Goal: Communication & Community: Answer question/provide support

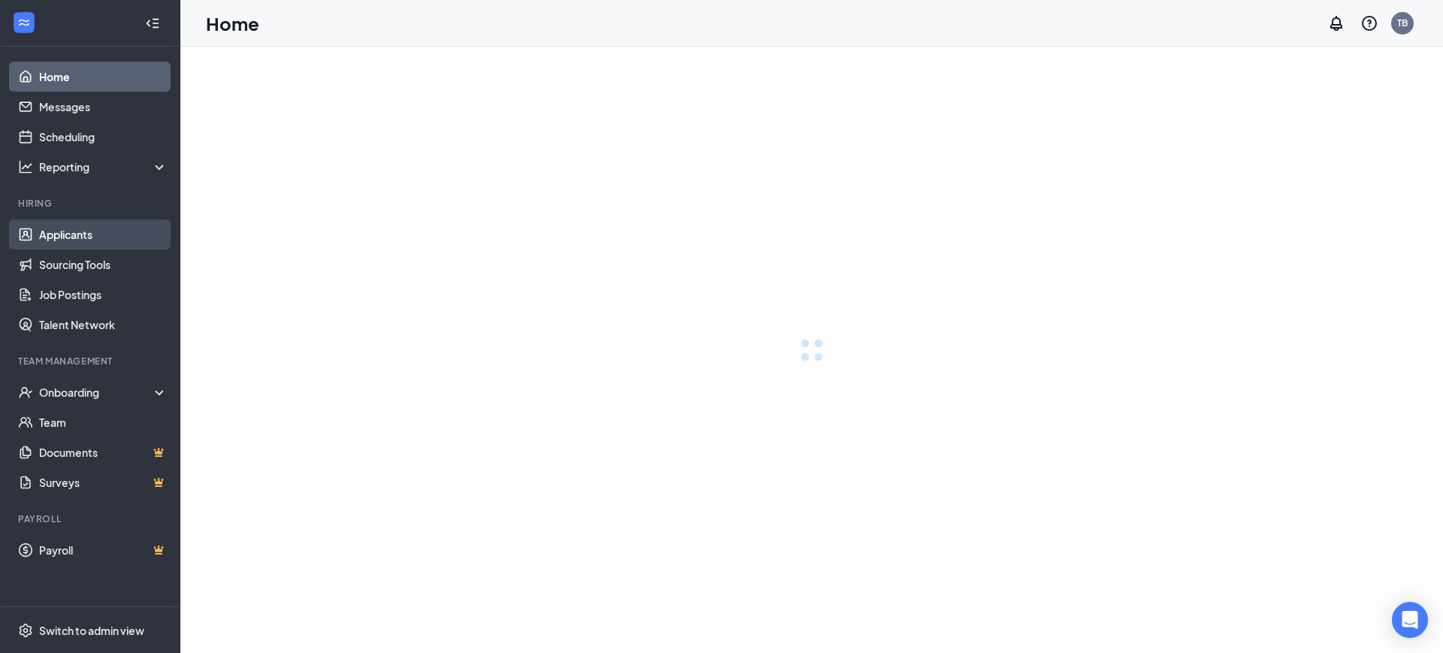
click at [74, 236] on link "Applicants" at bounding box center [103, 234] width 128 height 30
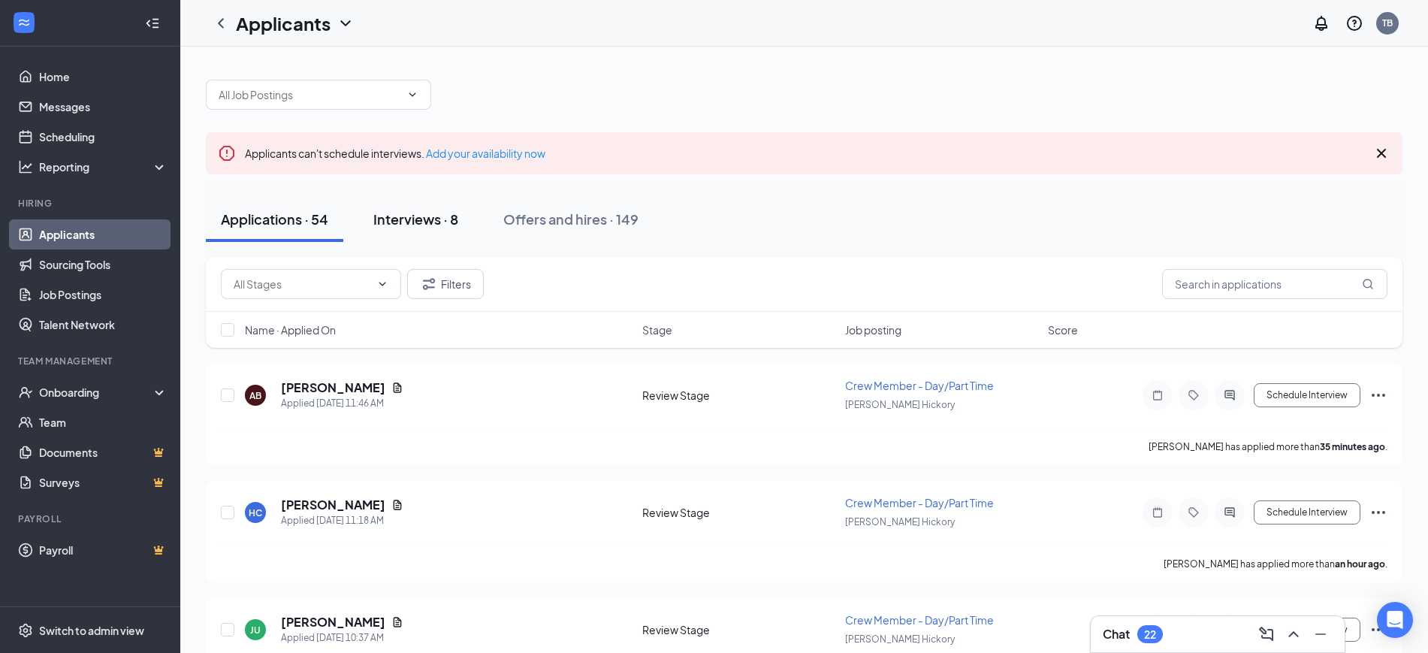
click at [445, 213] on div "Interviews · 8" at bounding box center [415, 219] width 85 height 19
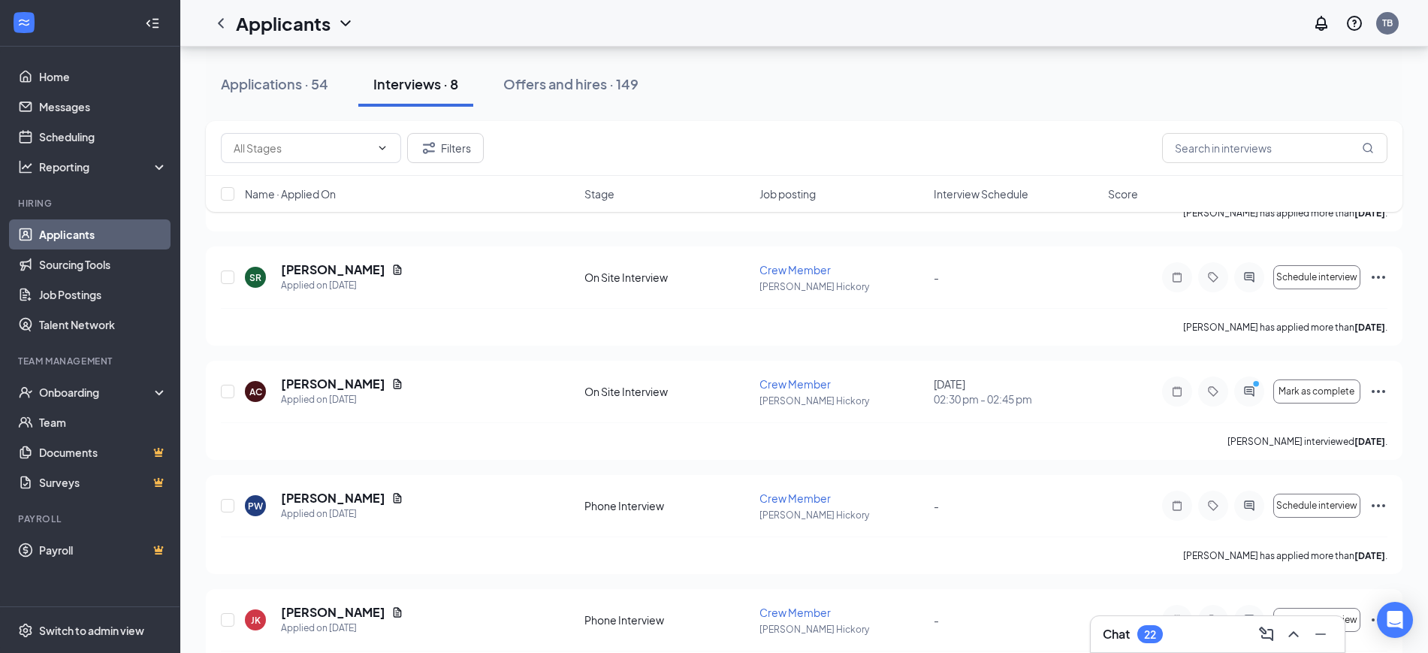
scroll to position [627, 0]
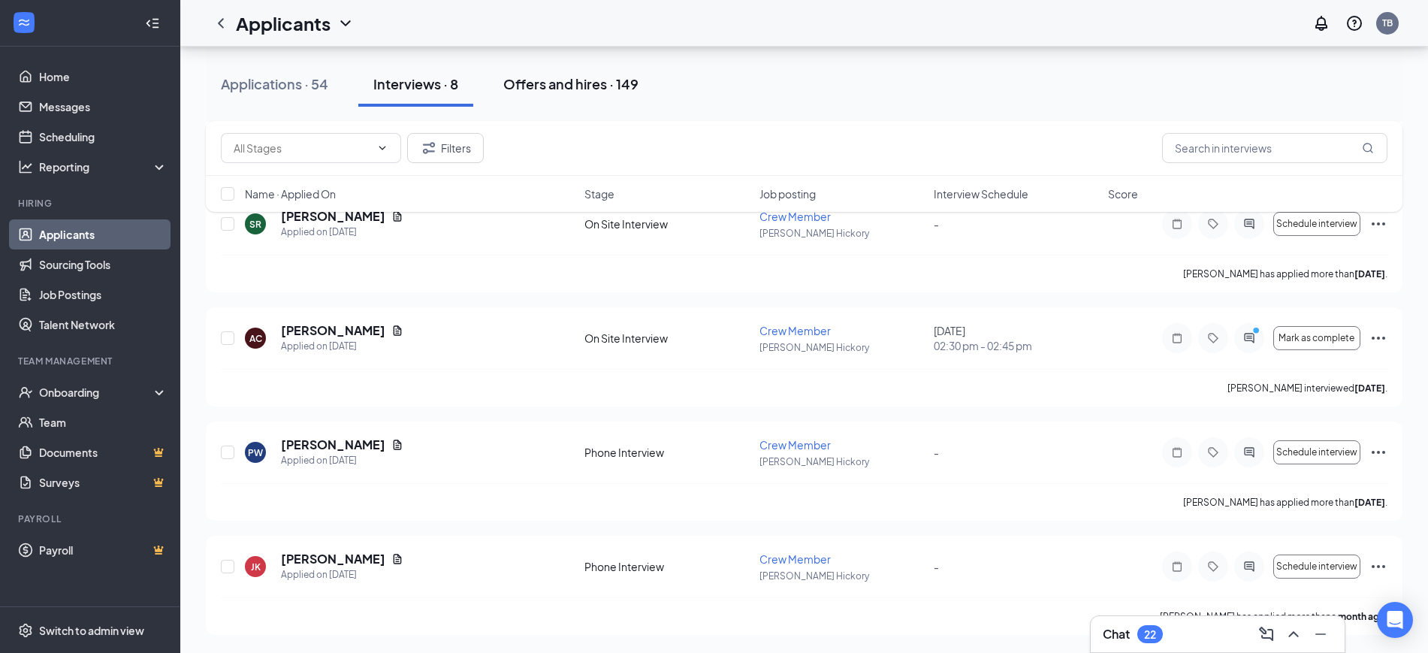
click at [593, 83] on div "Offers and hires · 149" at bounding box center [570, 83] width 135 height 19
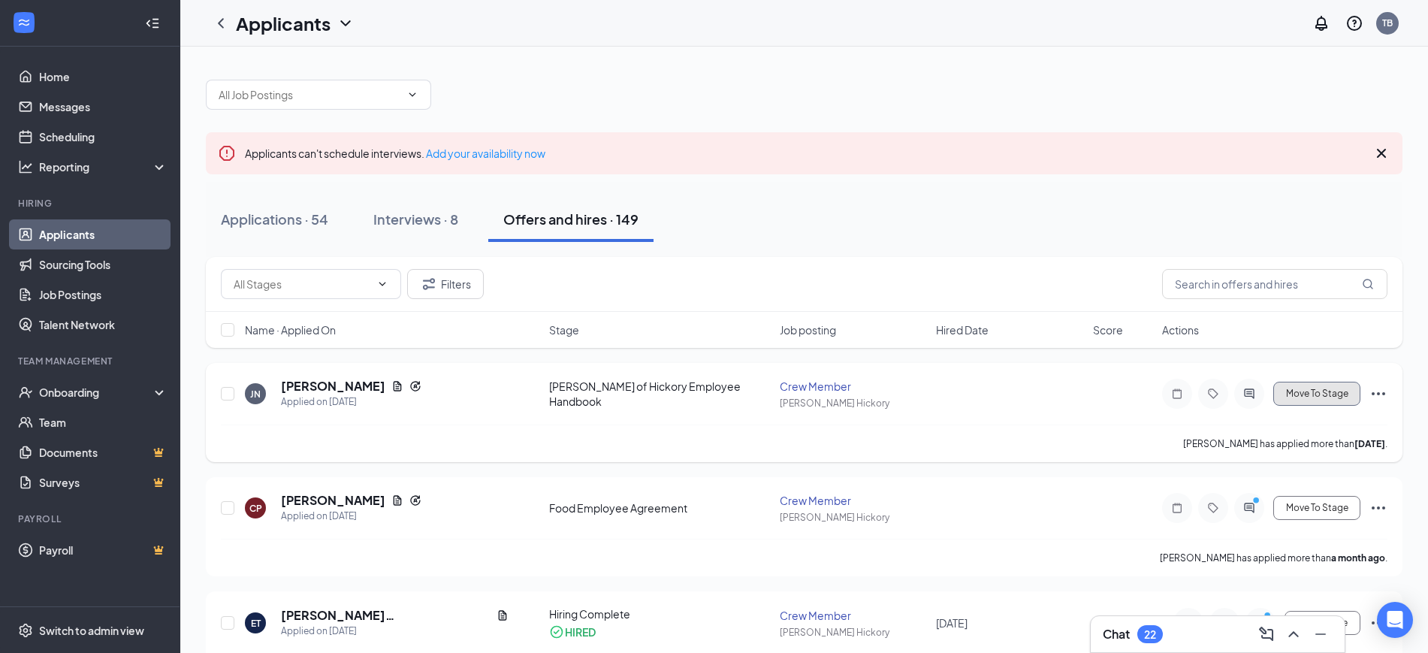
click at [1336, 388] on span "Move To Stage" at bounding box center [1317, 393] width 62 height 11
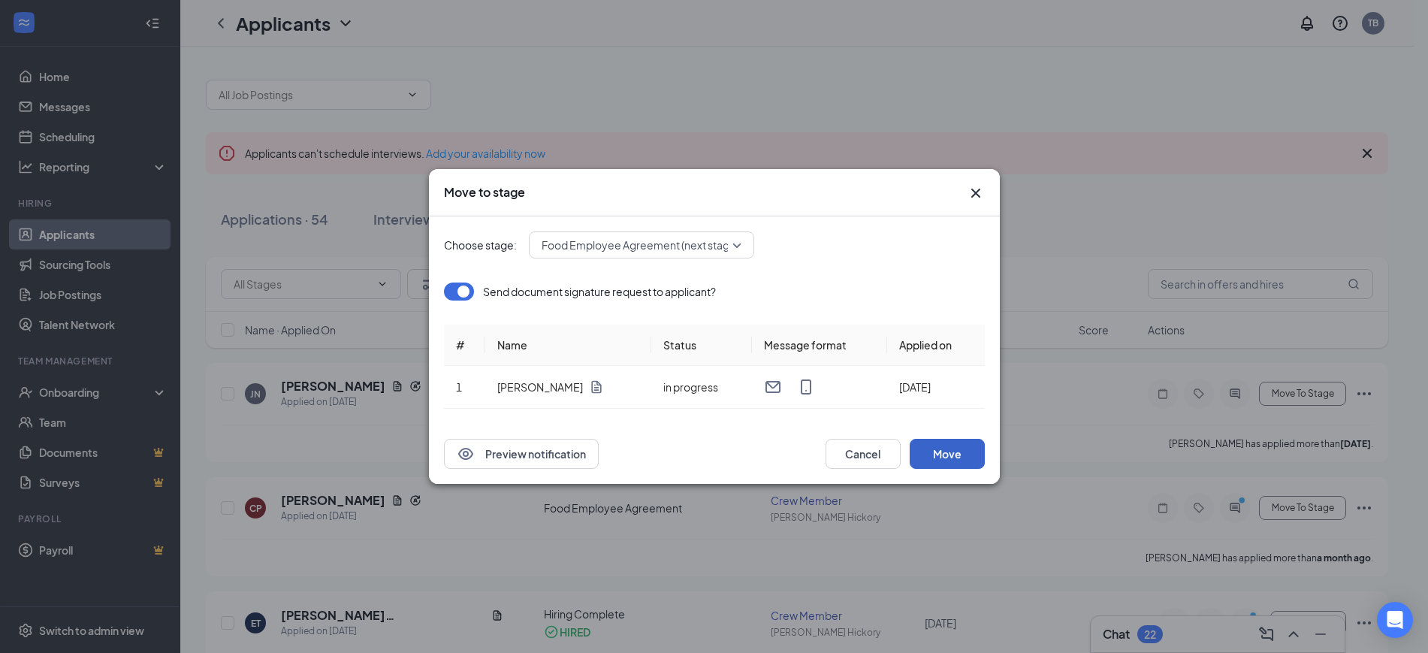
click at [951, 452] on button "Move" at bounding box center [947, 454] width 75 height 30
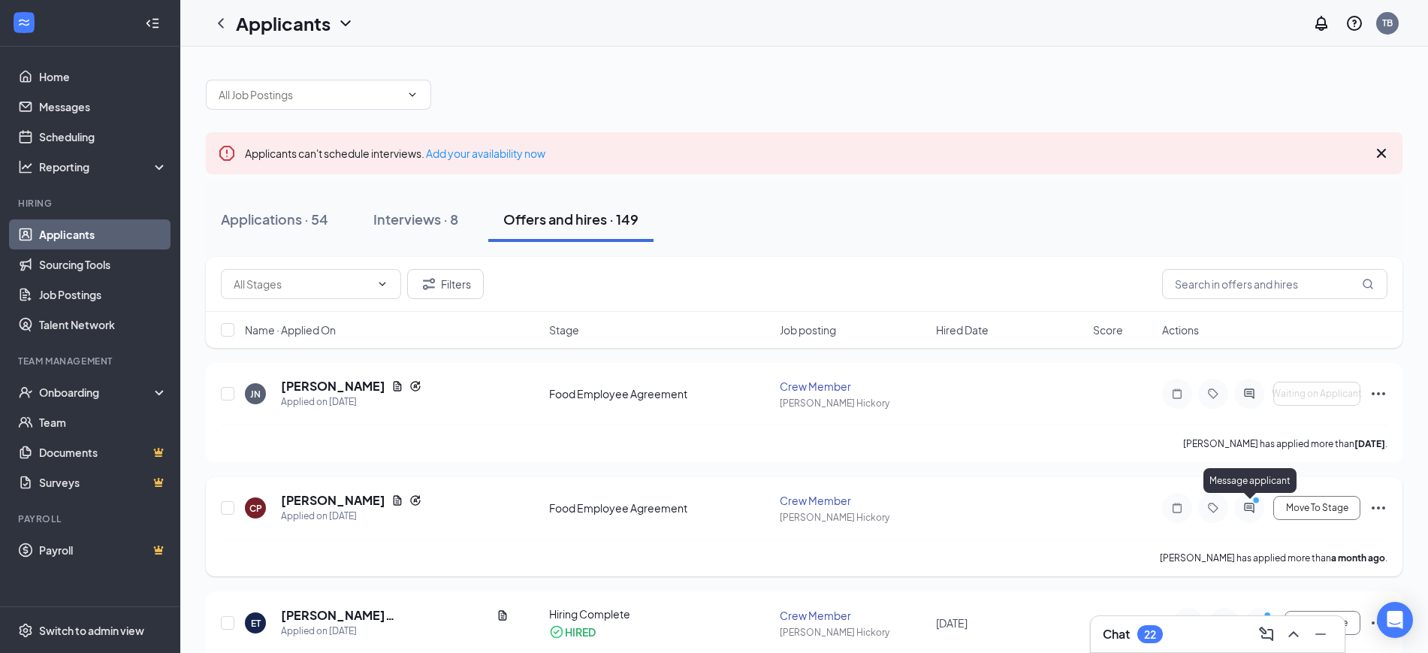
click at [1255, 502] on circle "PrimaryDot" at bounding box center [1256, 500] width 7 height 7
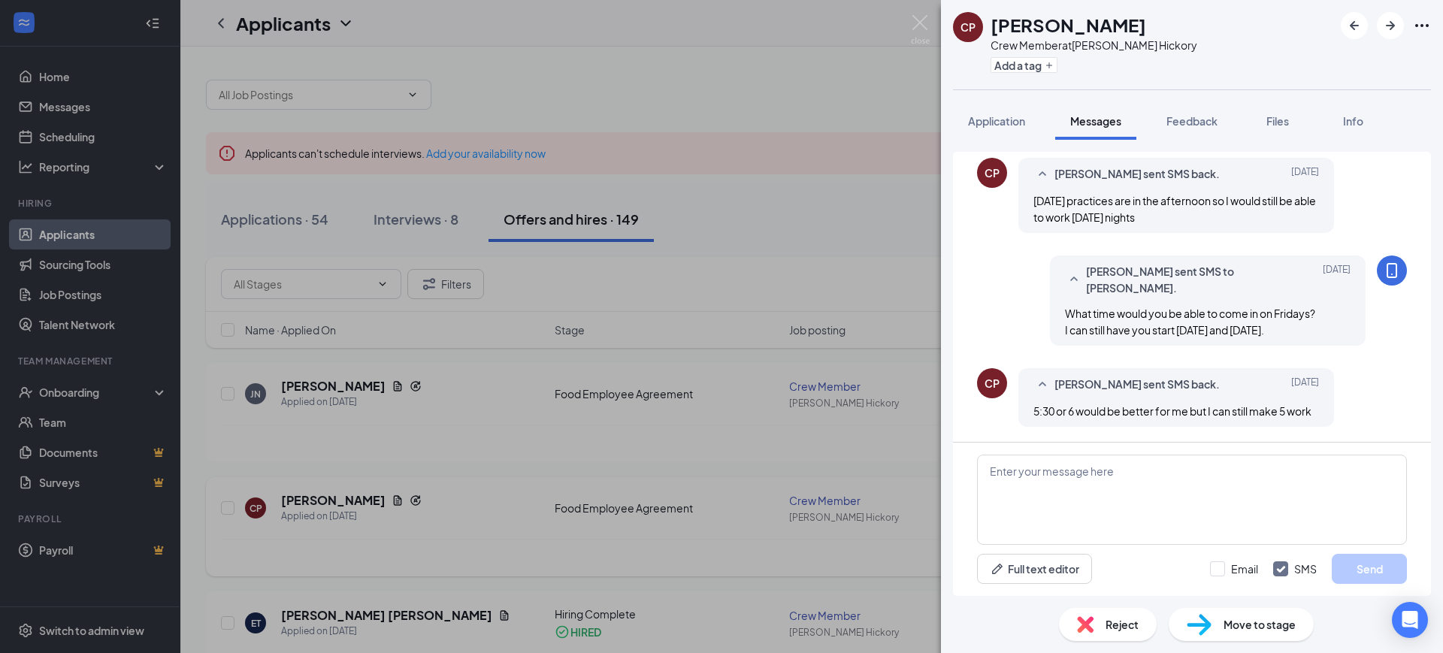
scroll to position [775, 0]
click at [1130, 477] on textarea at bounding box center [1192, 500] width 430 height 90
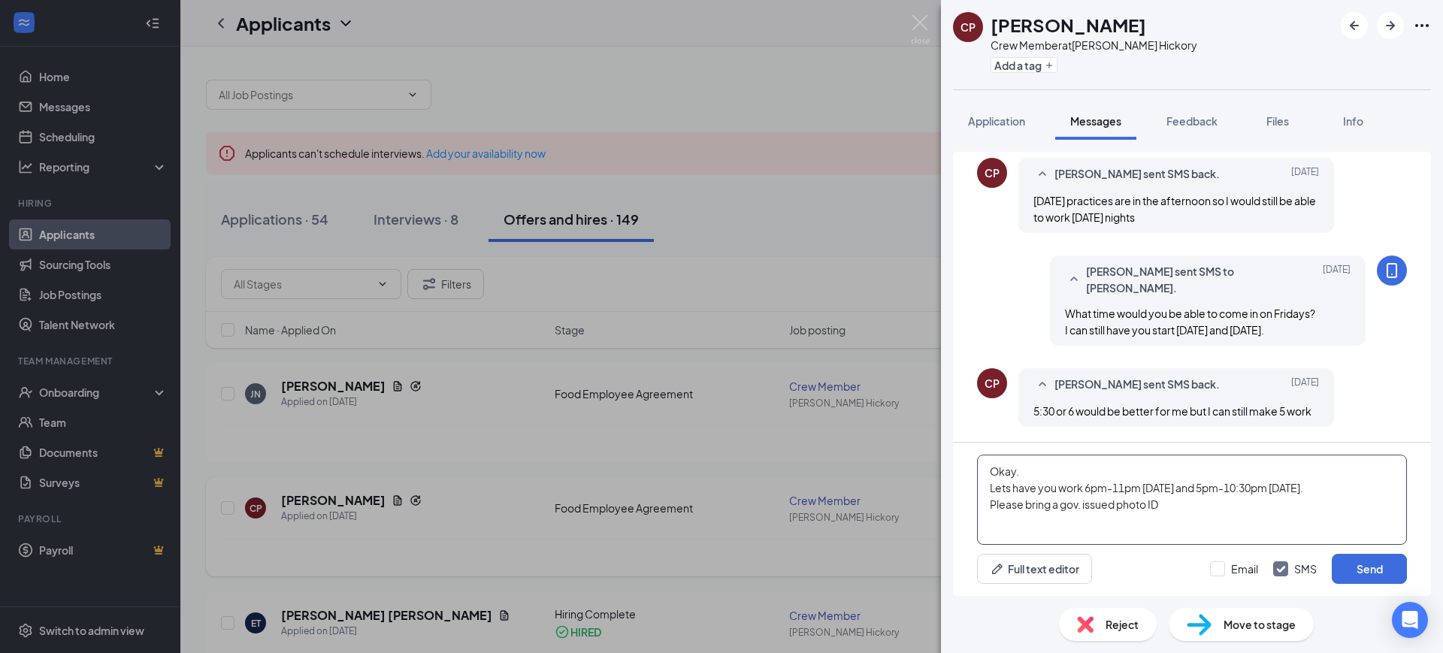
click at [1267, 488] on textarea "Okay. Lets have you work 6pm-11pm [DATE] and 5pm-10:30pm [DATE]. Please bring a…" at bounding box center [1192, 500] width 430 height 90
click at [1178, 500] on textarea "Okay. Lets have you work 6pm-11pm [DATE] and 5pm-11pm [DATE]. Please bring a go…" at bounding box center [1192, 500] width 430 height 90
type textarea "Okay. Lets have you work 6pm-11pm [DATE] and 5pm-11pm [DATE]. Please bring a go…"
click at [1364, 565] on button "Send" at bounding box center [1369, 569] width 75 height 30
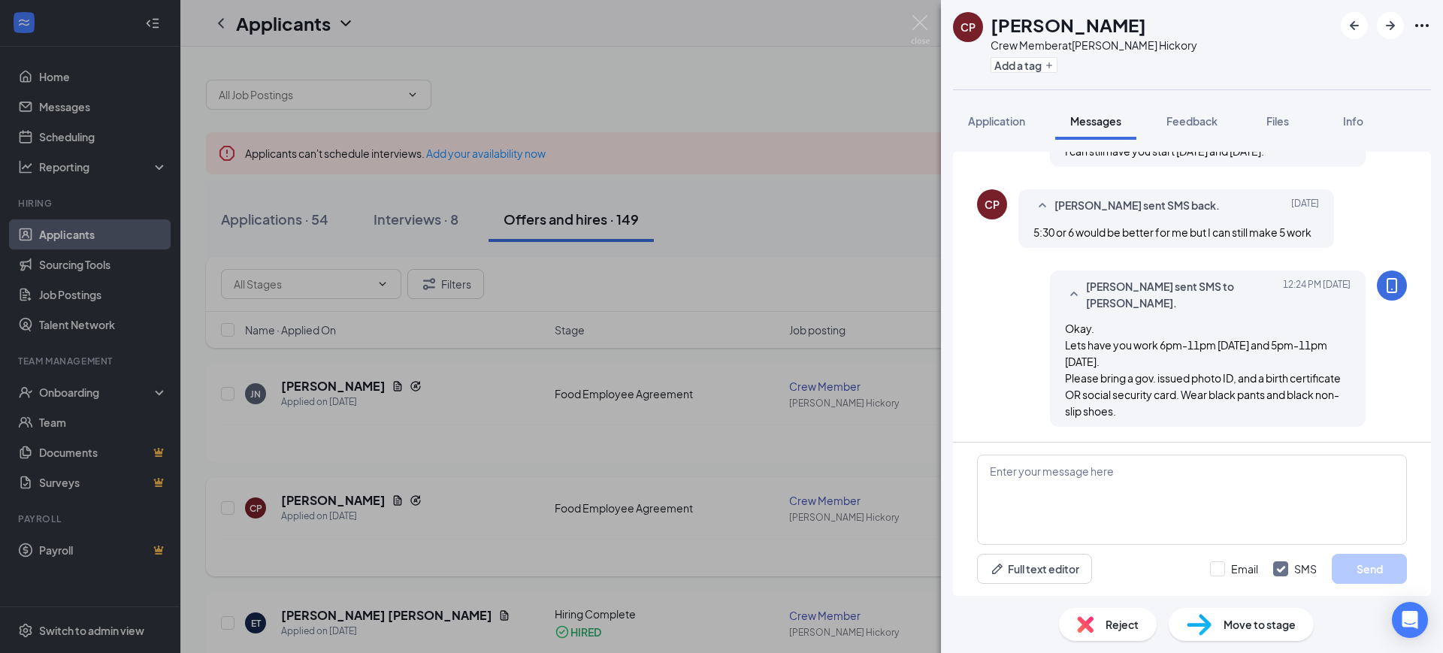
scroll to position [954, 0]
click at [919, 20] on img at bounding box center [920, 29] width 19 height 29
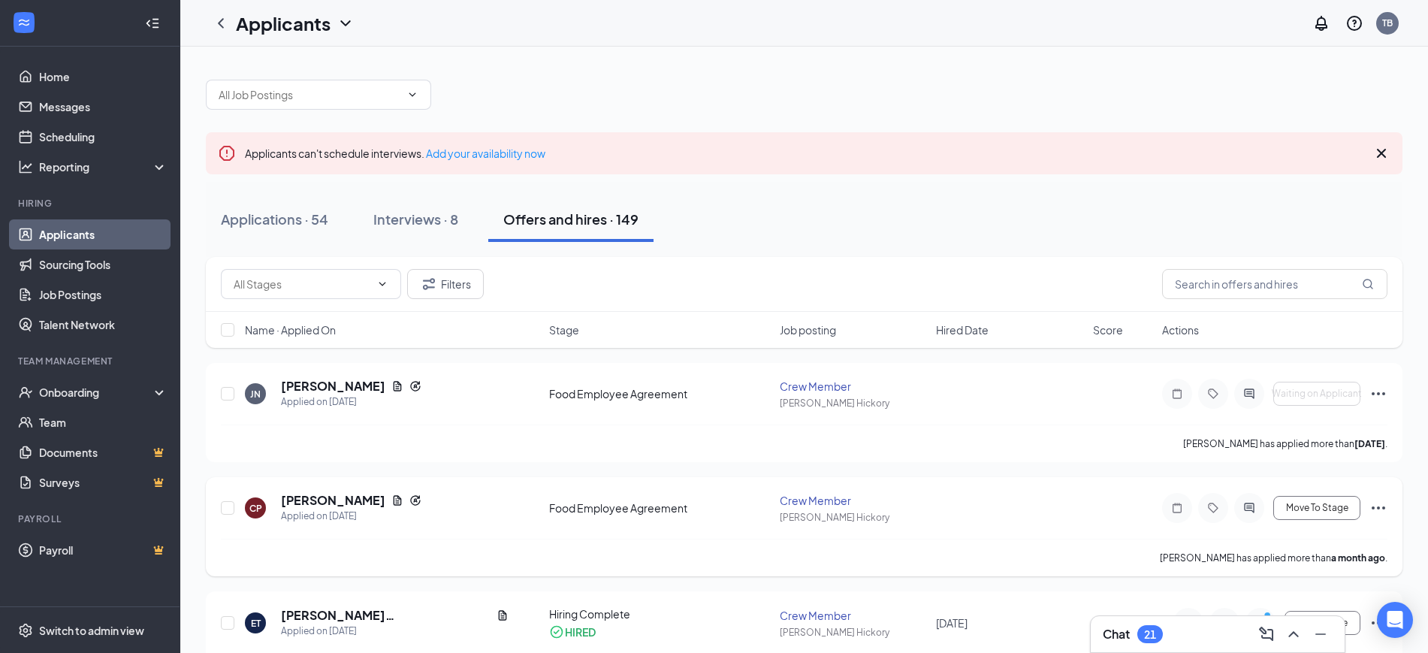
click at [1247, 500] on div at bounding box center [1250, 508] width 30 height 30
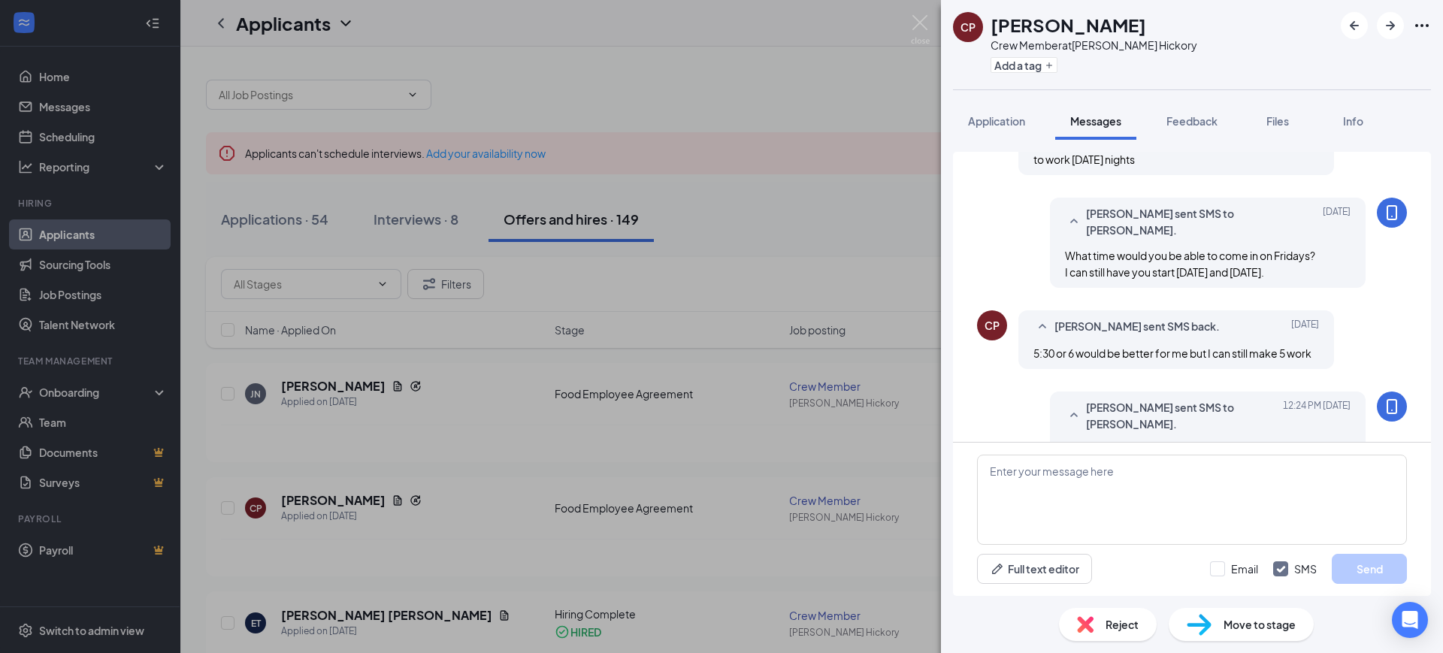
scroll to position [884, 0]
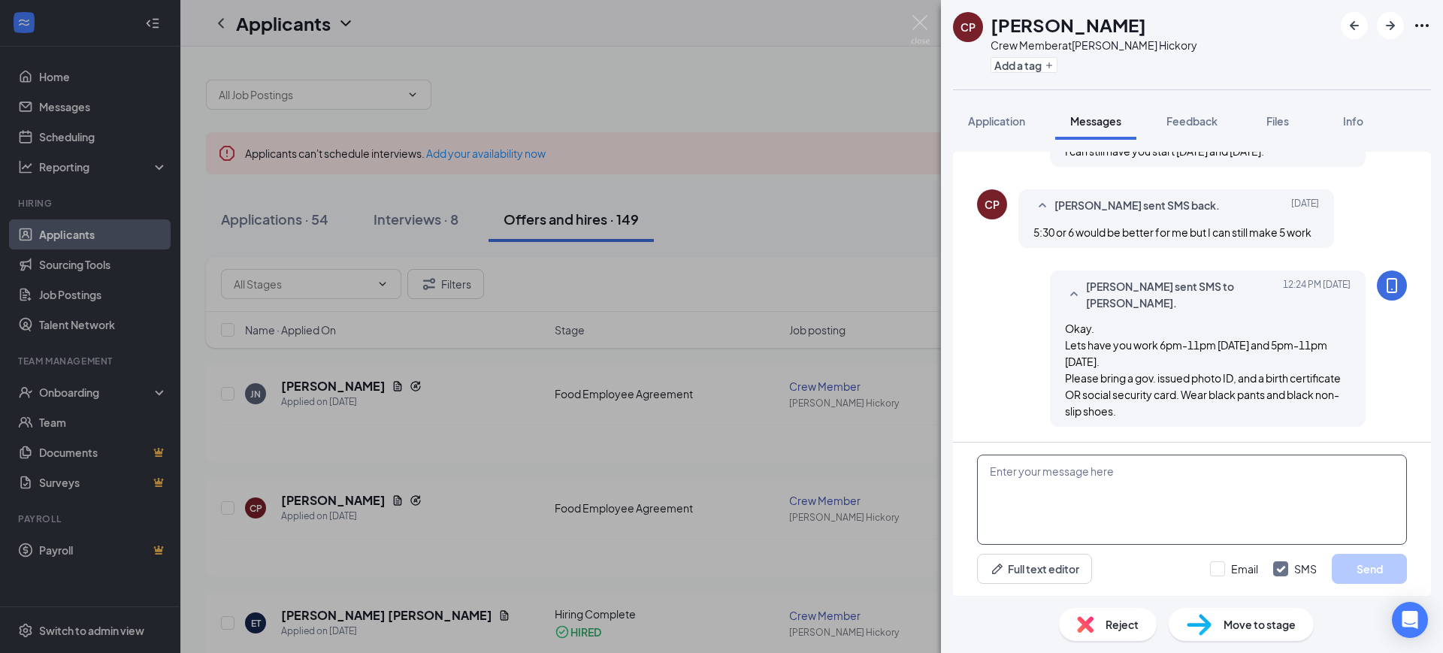
click at [1088, 473] on textarea at bounding box center [1192, 500] width 430 height 90
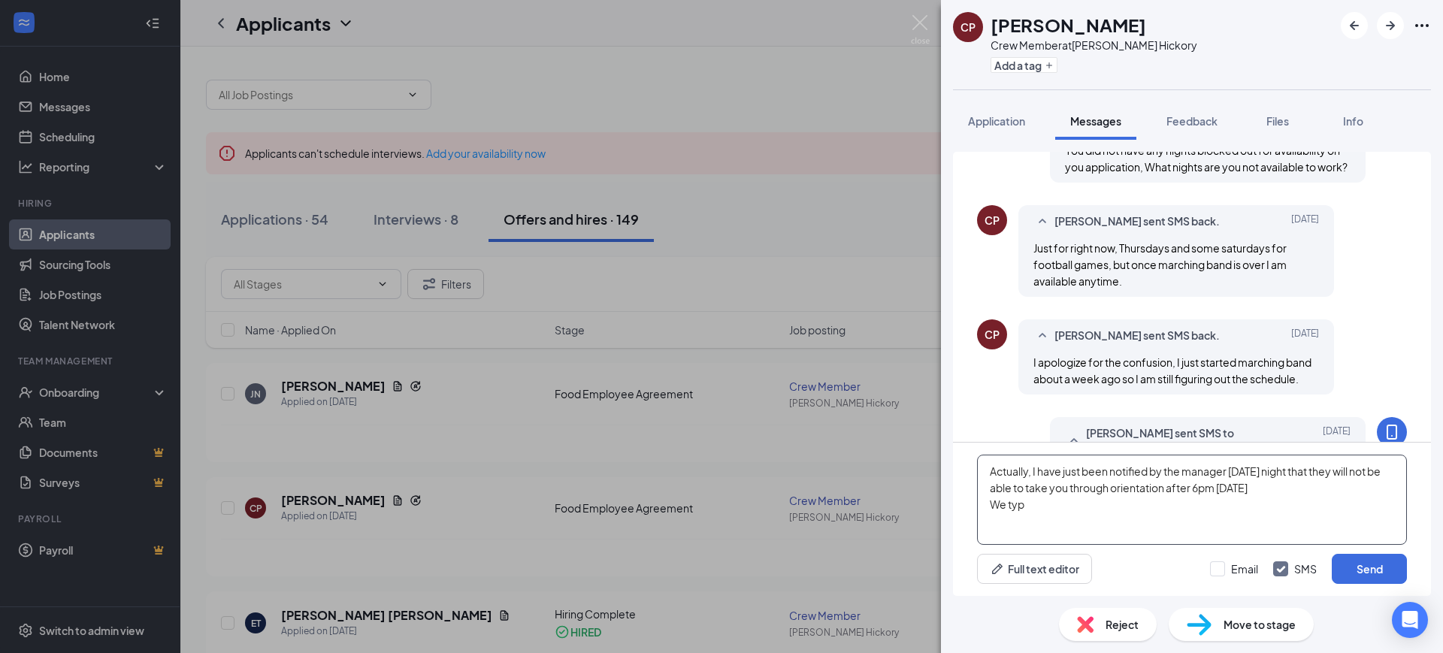
scroll to position [884, 0]
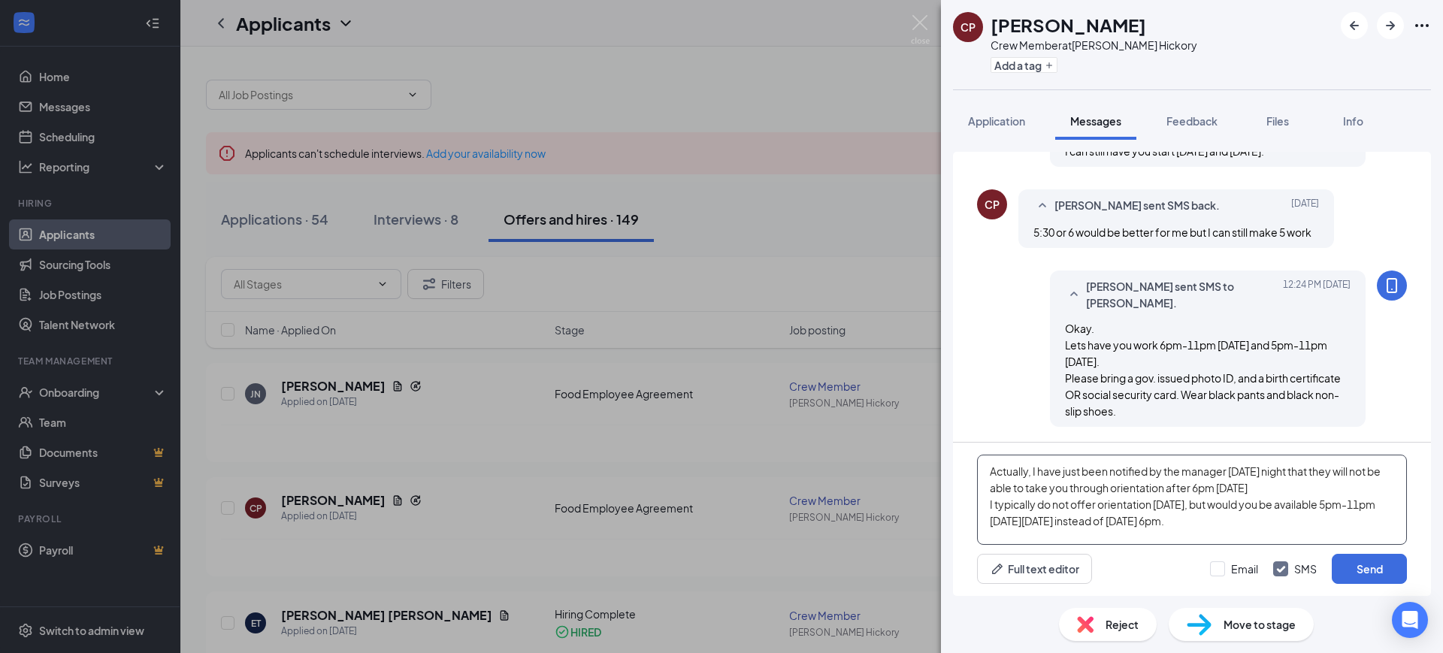
drag, startPoint x: 984, startPoint y: 471, endPoint x: 1273, endPoint y: 489, distance: 289.1
click at [1273, 489] on textarea "Actually, I have just been notified by the manager [DATE] night that they will …" at bounding box center [1192, 500] width 430 height 90
click at [985, 488] on textarea "I typically do not offer orientation [DATE], but would you be available 5pm-11p…" at bounding box center [1192, 500] width 430 height 90
click at [1278, 491] on textarea "I typically do not offer orientation [DATE], but would you be available 5pm-11p…" at bounding box center [1192, 500] width 430 height 90
click at [989, 501] on textarea "I typically do not offer orientation [DATE], but would you be available 5pm-11p…" at bounding box center [1192, 500] width 430 height 90
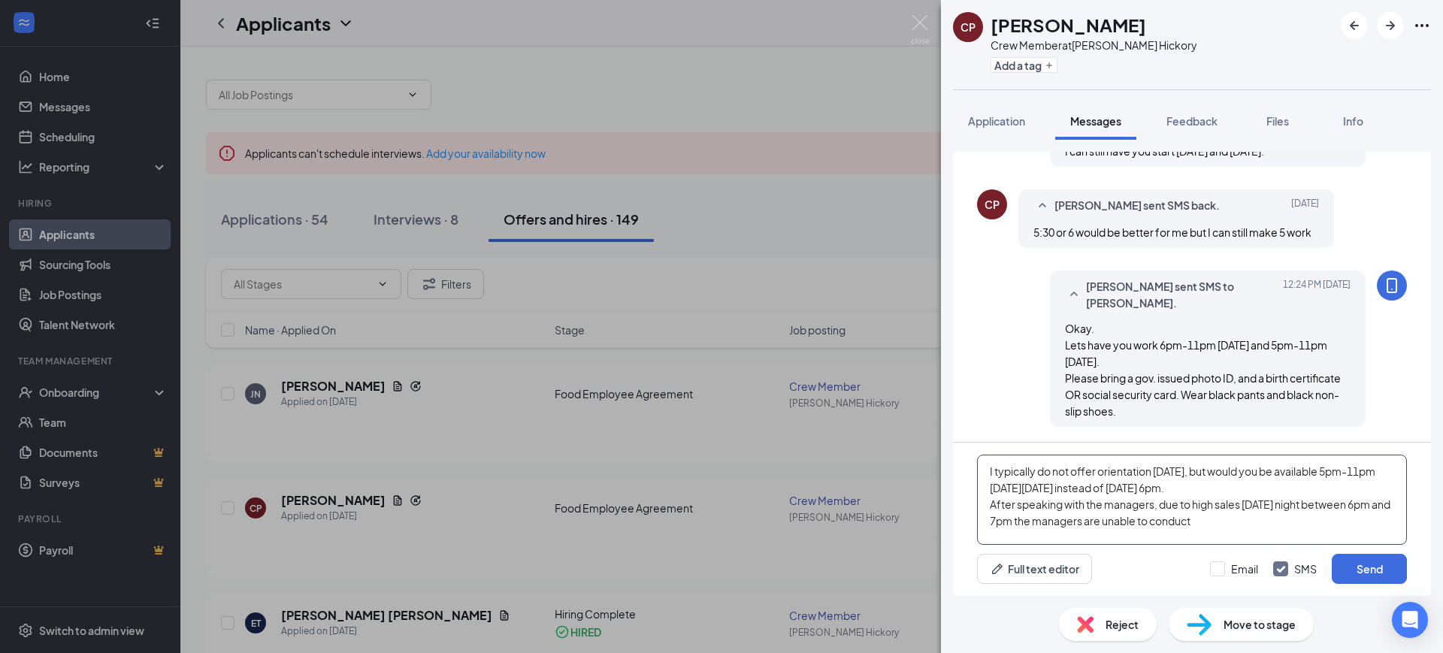
click at [1234, 521] on textarea "I typically do not offer orientation [DATE], but would you be available 5pm-11p…" at bounding box center [1192, 500] width 430 height 90
click at [1260, 491] on textarea "I typically do not offer orientation [DATE], but would you be available 5pm-11p…" at bounding box center [1192, 500] width 430 height 90
click at [1310, 530] on textarea "I typically do not offer orientation [DATE], but would you be available 5pm-11p…" at bounding box center [1192, 500] width 430 height 90
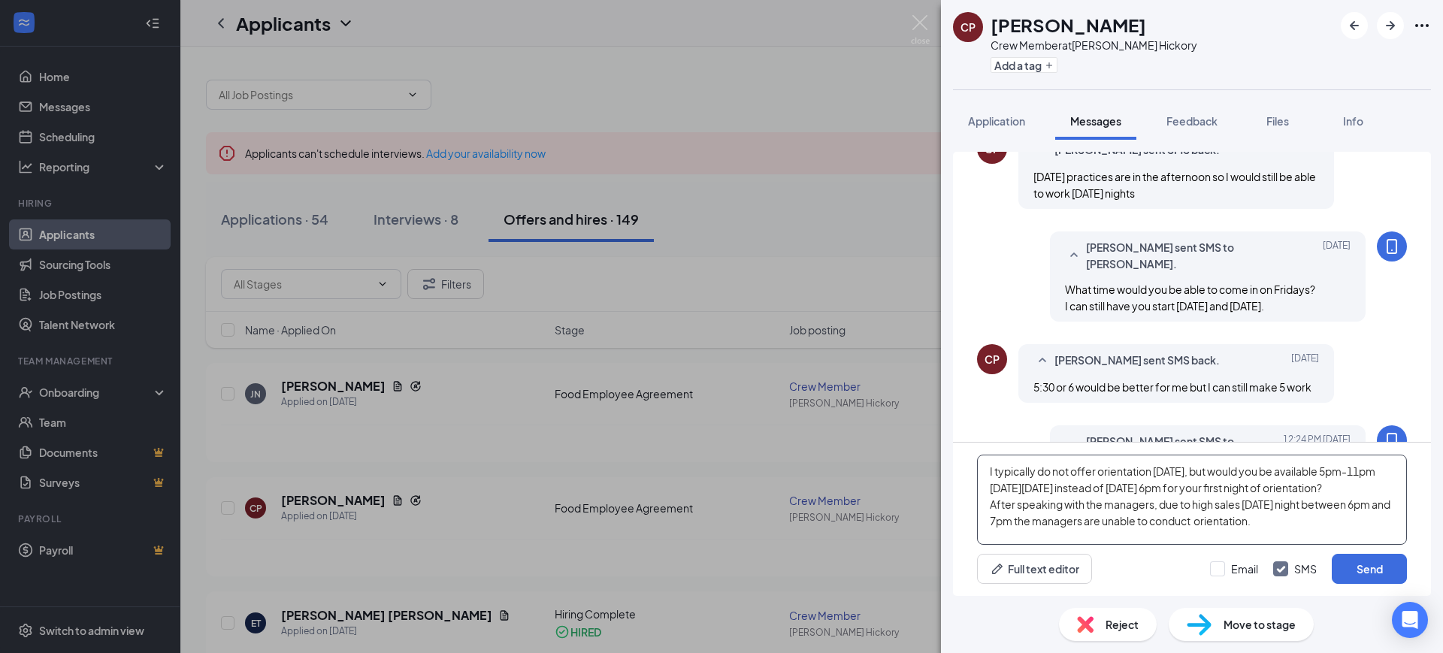
scroll to position [884, 0]
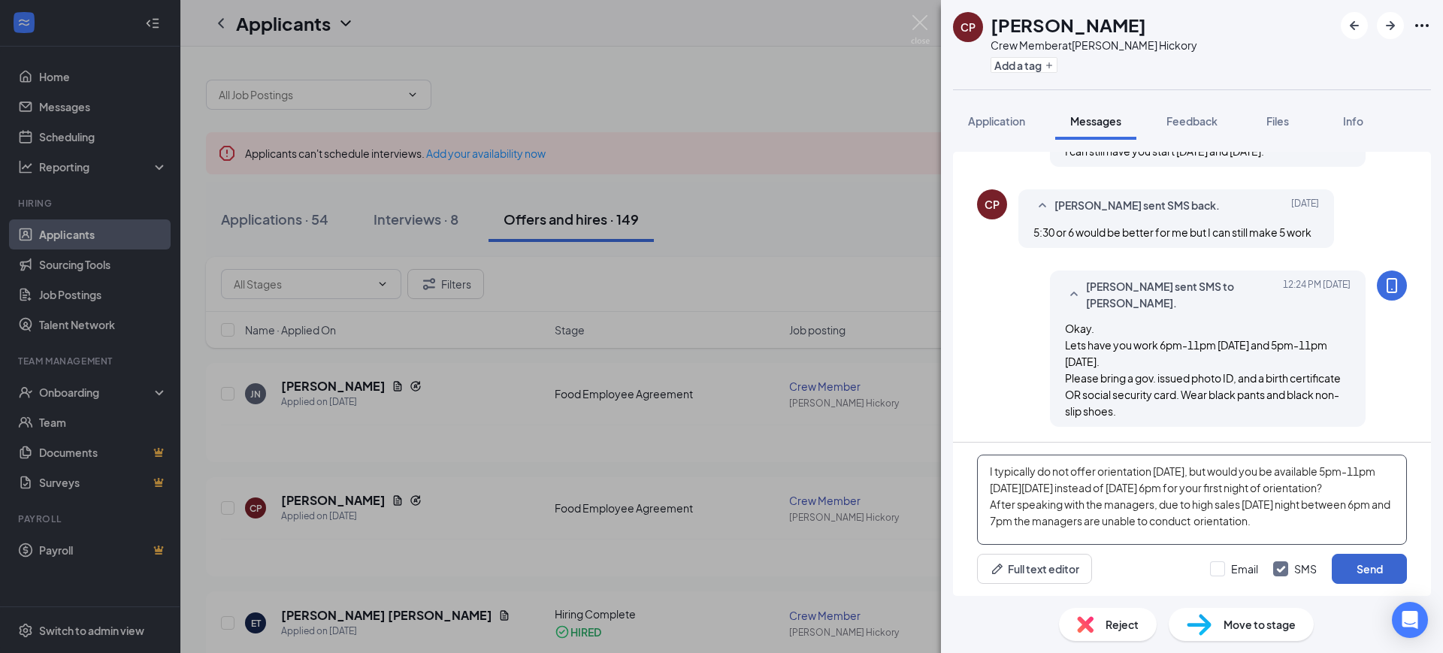
type textarea "I typically do not offer orientation [DATE], but would you be available 5pm-11p…"
click at [1370, 559] on button "Send" at bounding box center [1369, 569] width 75 height 30
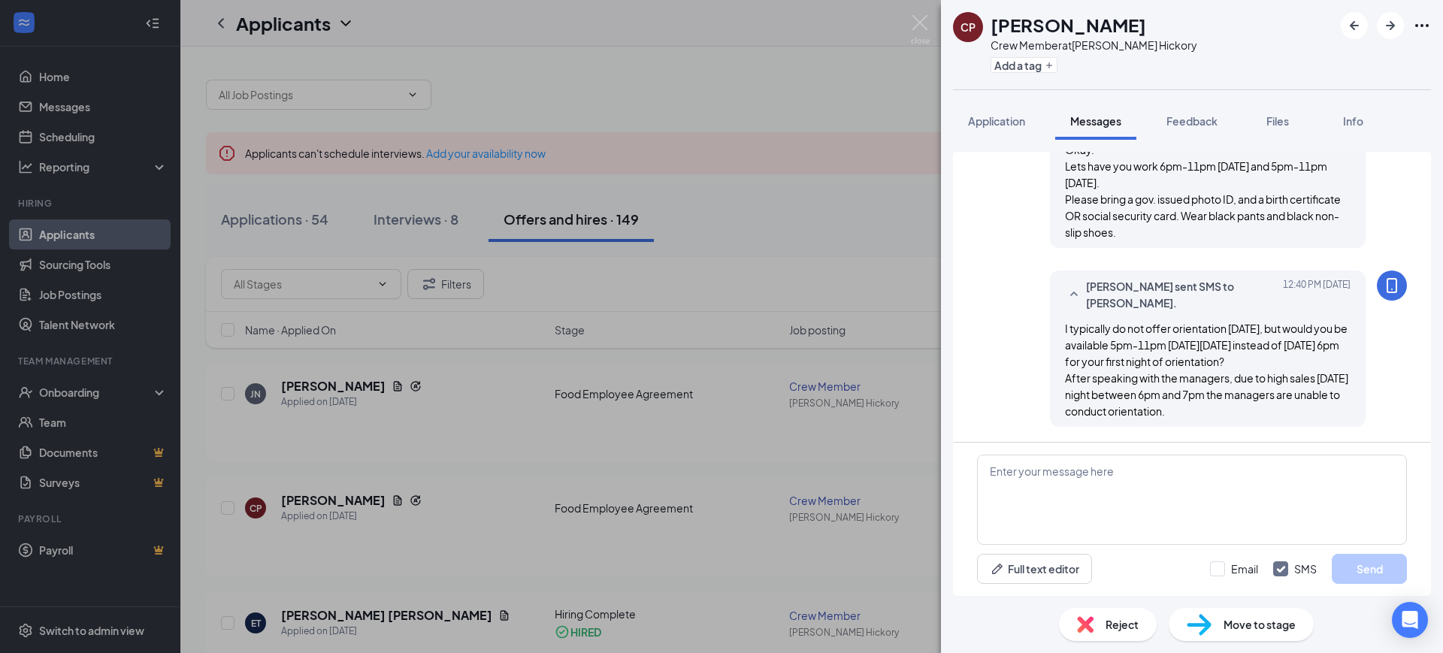
scroll to position [1062, 0]
click at [917, 24] on img at bounding box center [920, 29] width 19 height 29
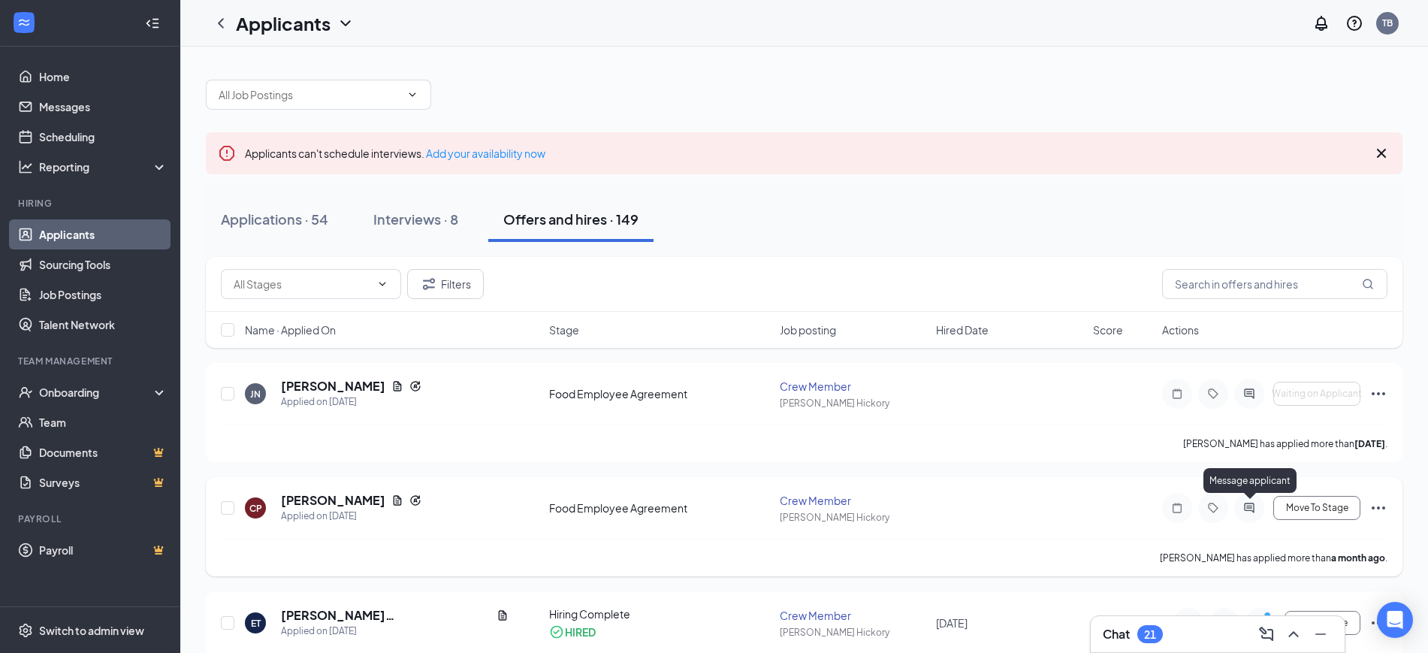
click at [1250, 507] on icon "ActiveChat" at bounding box center [1249, 508] width 10 height 10
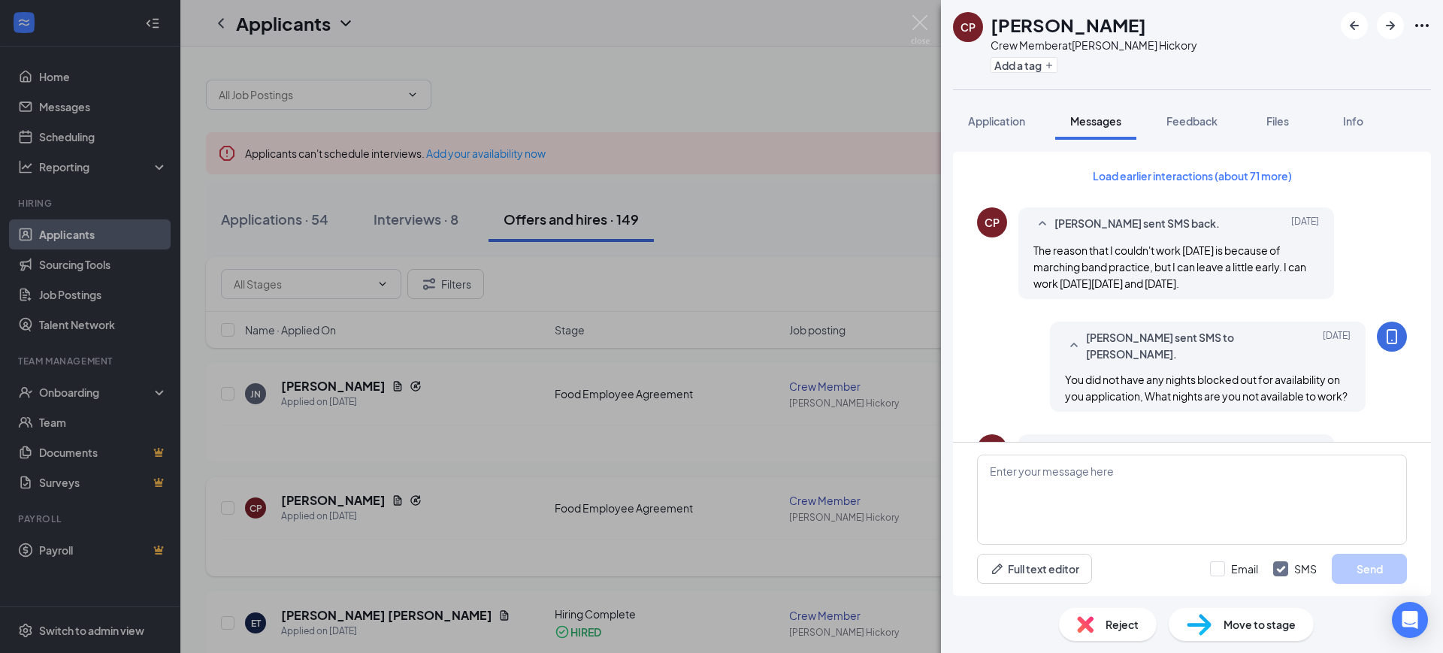
scroll to position [992, 0]
